Goal: Transaction & Acquisition: Purchase product/service

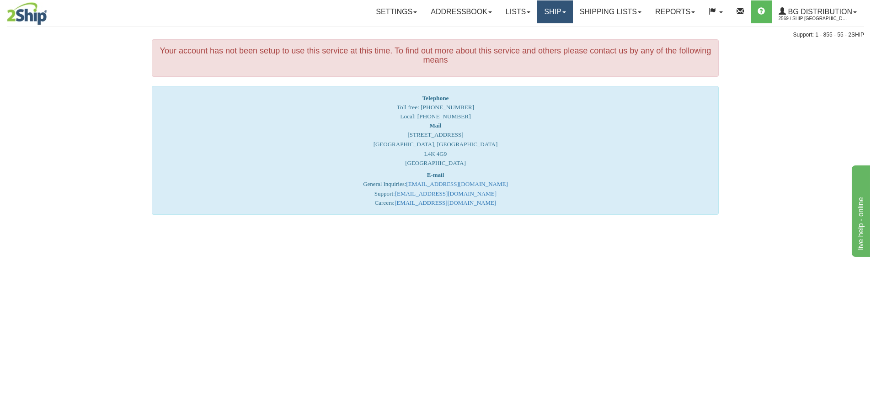
click at [554, 10] on link "Ship" at bounding box center [554, 11] width 35 height 23
click at [528, 30] on span "Ship Screen" at bounding box center [526, 31] width 35 height 7
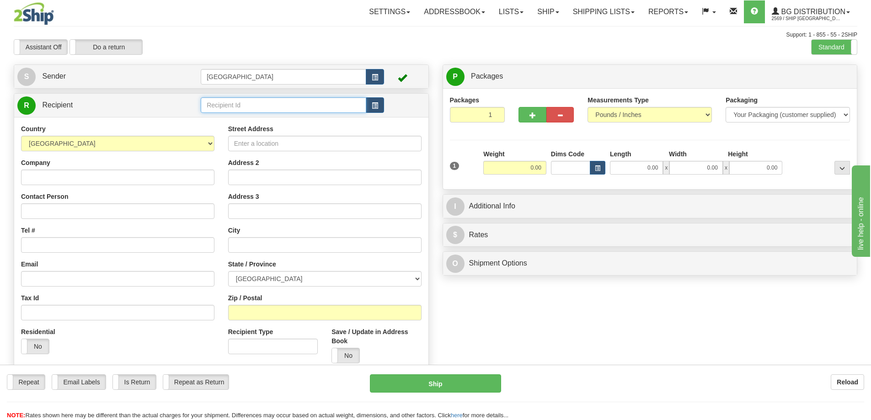
click at [231, 103] on input "text" at bounding box center [283, 105] width 165 height 16
click at [219, 118] on div "80160" at bounding box center [281, 119] width 157 height 10
type input "80160"
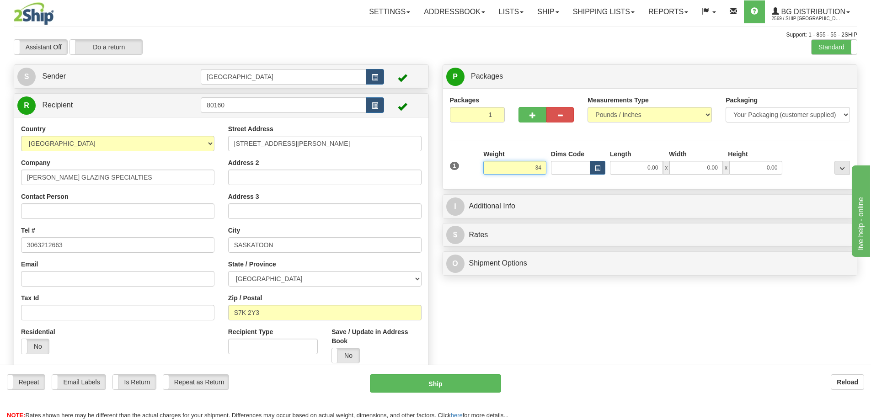
type input "34.00"
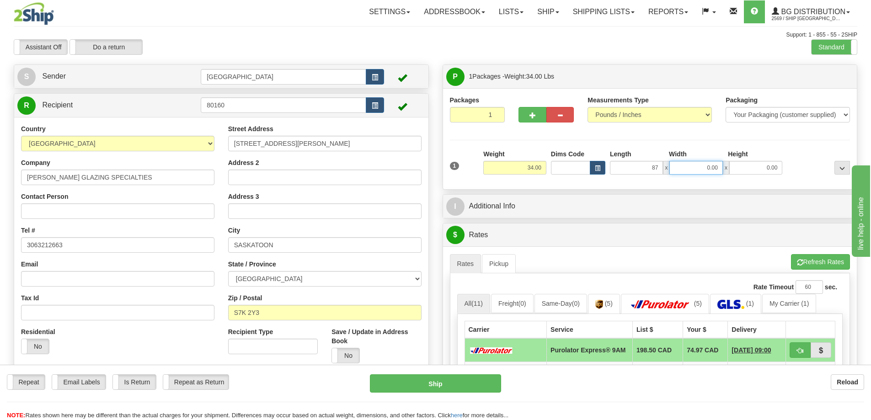
type input "87.00"
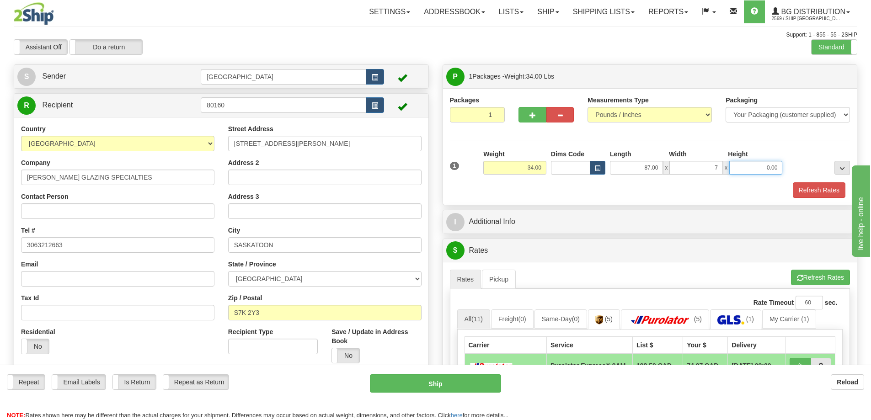
type input "7.00"
type input "4.00"
click at [802, 191] on button "Refresh Rates" at bounding box center [819, 190] width 53 height 16
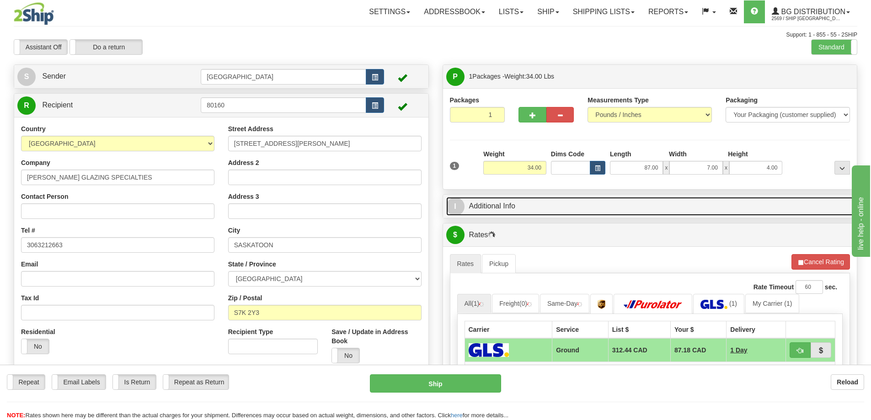
click at [573, 213] on link "I Additional Info" at bounding box center [650, 206] width 408 height 19
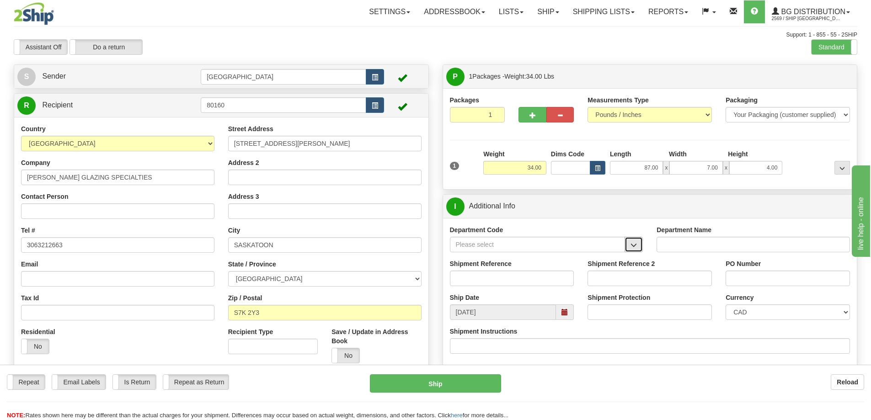
click at [636, 244] on span "button" at bounding box center [633, 245] width 6 height 6
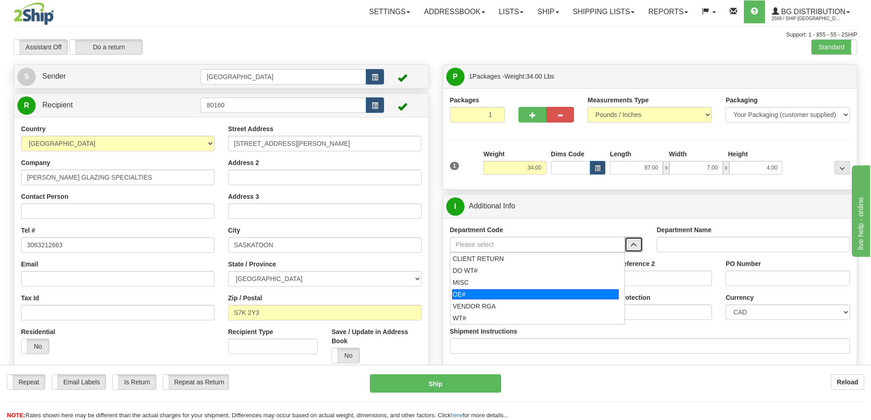
click at [496, 293] on div "OE#" at bounding box center [535, 294] width 166 height 10
type input "OE#"
type input "ORDERS"
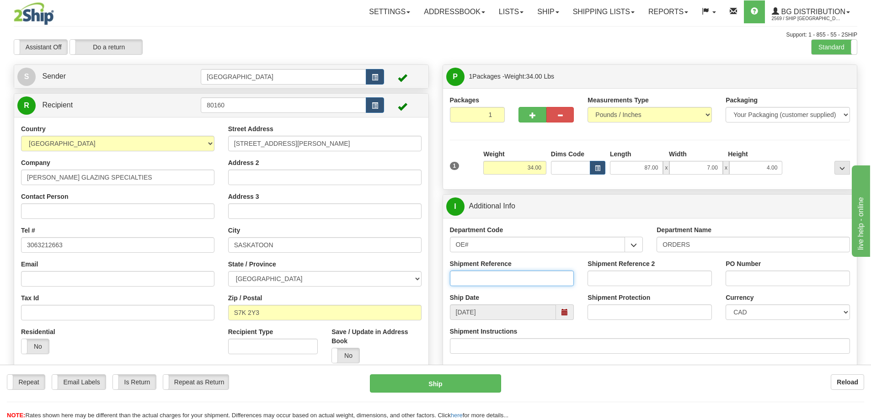
click at [496, 281] on input "Shipment Reference" at bounding box center [512, 279] width 124 height 16
type input "90040724-00"
click at [748, 276] on input "PO Number" at bounding box center [787, 279] width 124 height 16
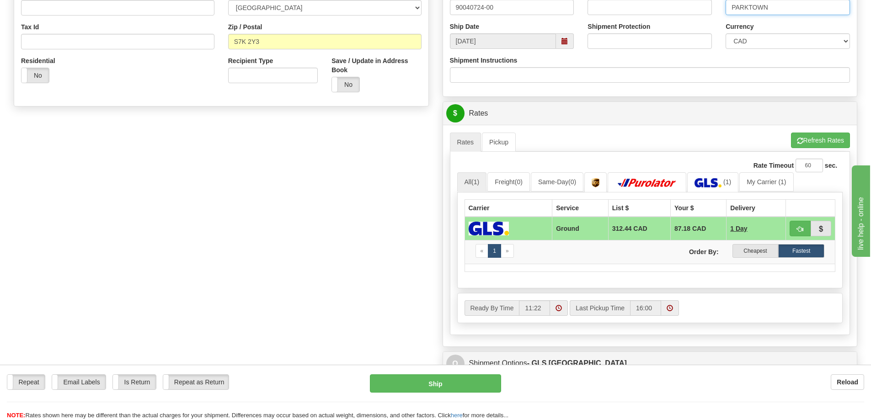
scroll to position [274, 0]
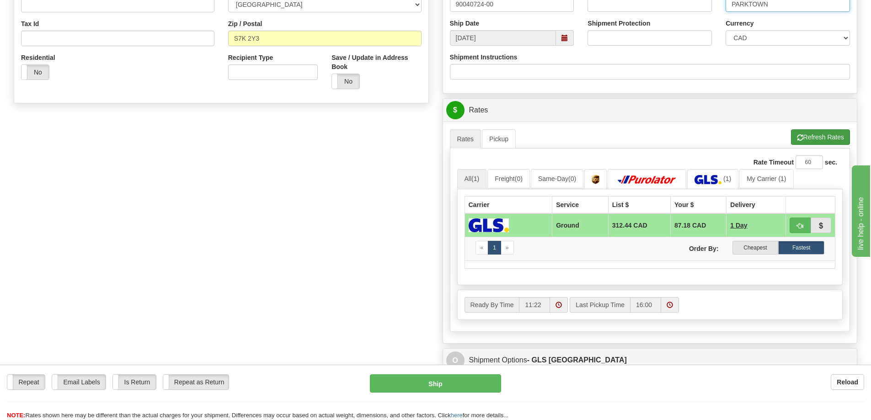
type input "PARKTOWN"
click at [810, 137] on button "Refresh Rates" at bounding box center [820, 137] width 59 height 16
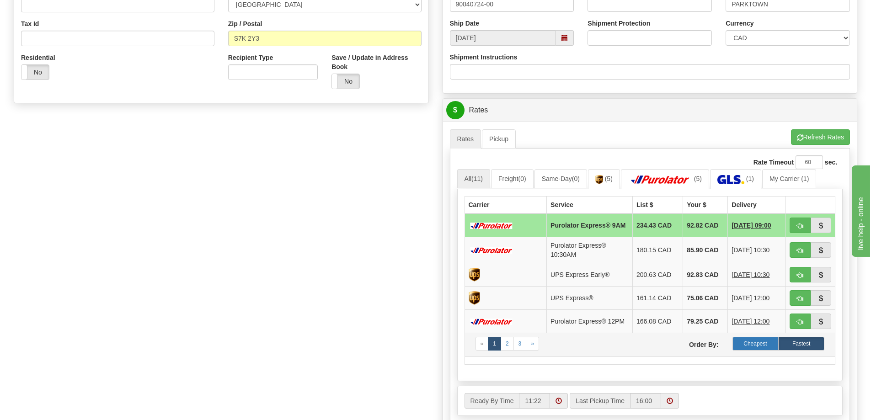
click at [749, 349] on label "Cheapest" at bounding box center [755, 344] width 46 height 14
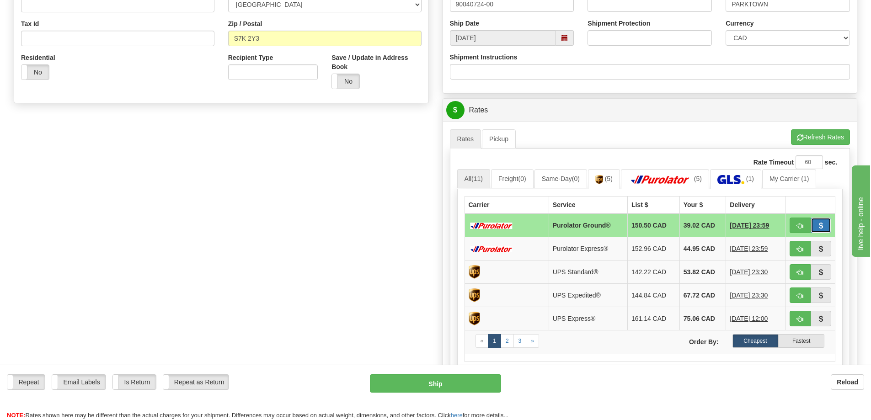
click at [819, 223] on span "button" at bounding box center [820, 226] width 6 height 6
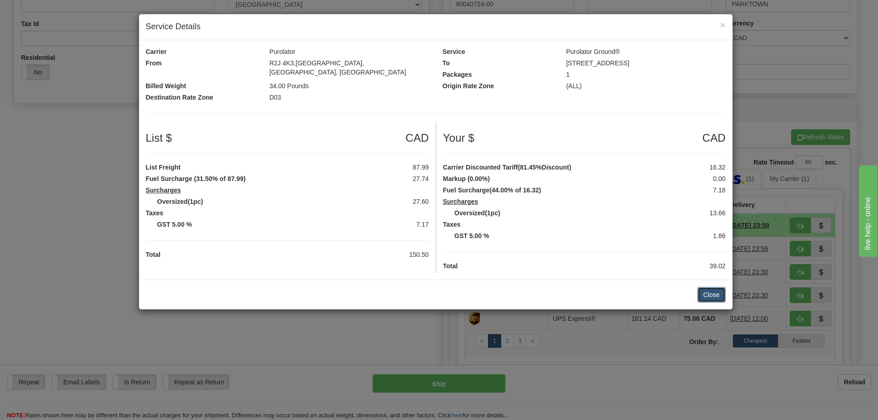
click at [712, 287] on button "Close" at bounding box center [711, 295] width 28 height 16
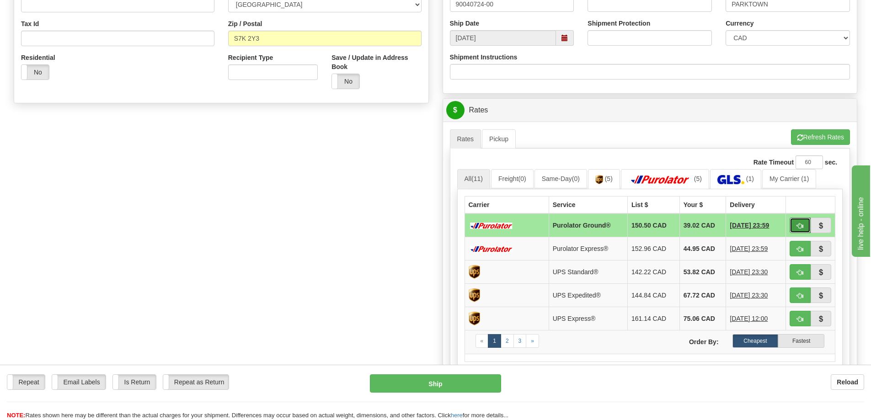
click at [797, 223] on span "button" at bounding box center [800, 226] width 6 height 6
type input "260"
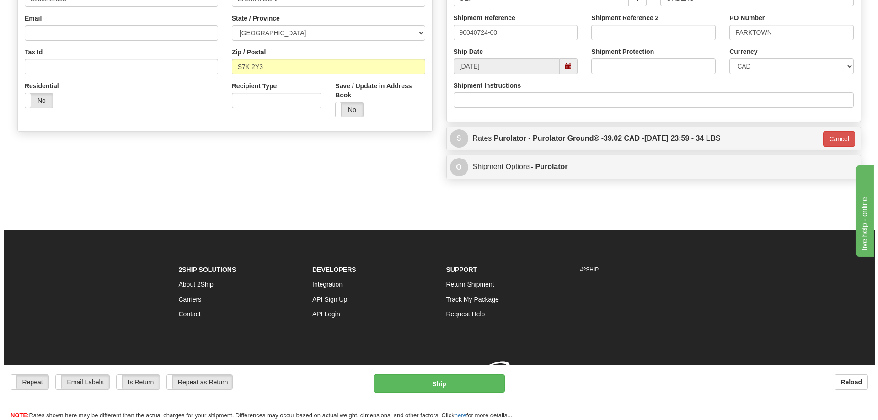
scroll to position [259, 0]
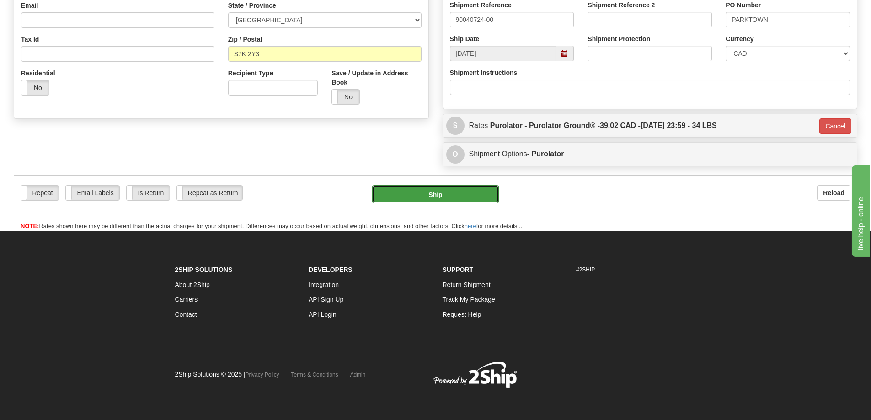
click at [460, 195] on button "Ship" at bounding box center [435, 194] width 127 height 18
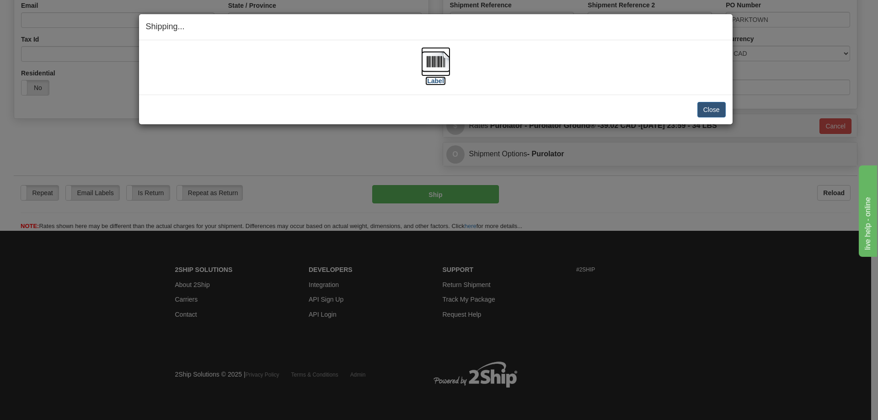
click at [437, 81] on label "[Label]" at bounding box center [435, 80] width 21 height 9
click at [709, 109] on button "Close" at bounding box center [711, 110] width 28 height 16
